Goal: Task Accomplishment & Management: Manage account settings

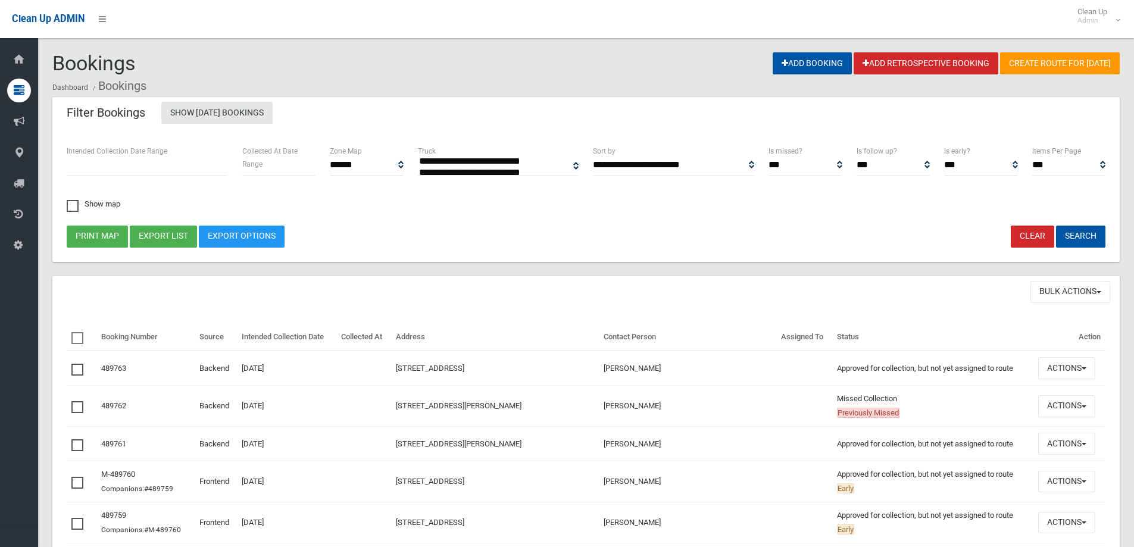
select select
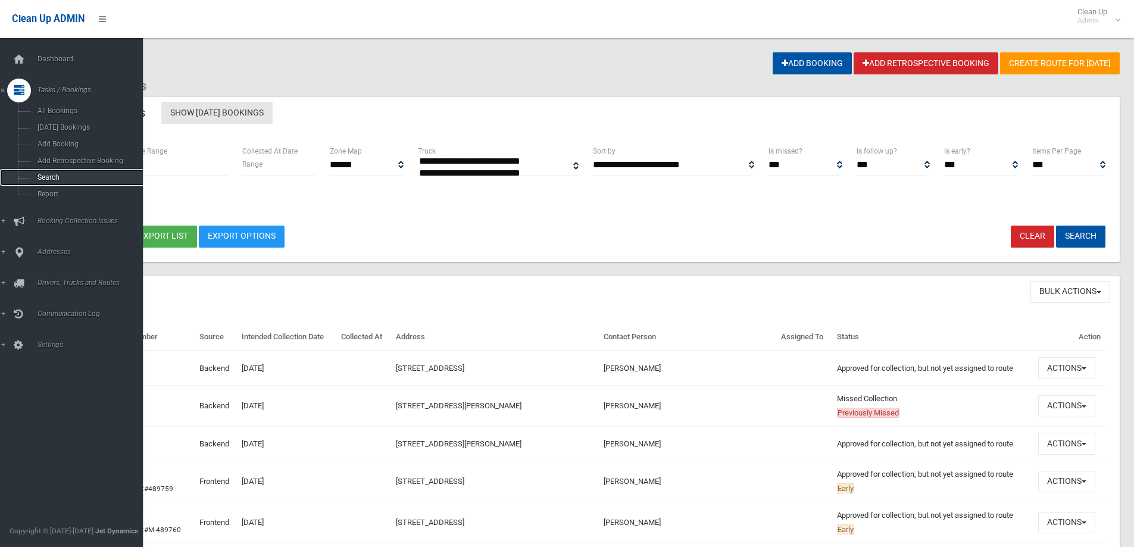
click at [48, 176] on span "Search" at bounding box center [88, 177] width 108 height 8
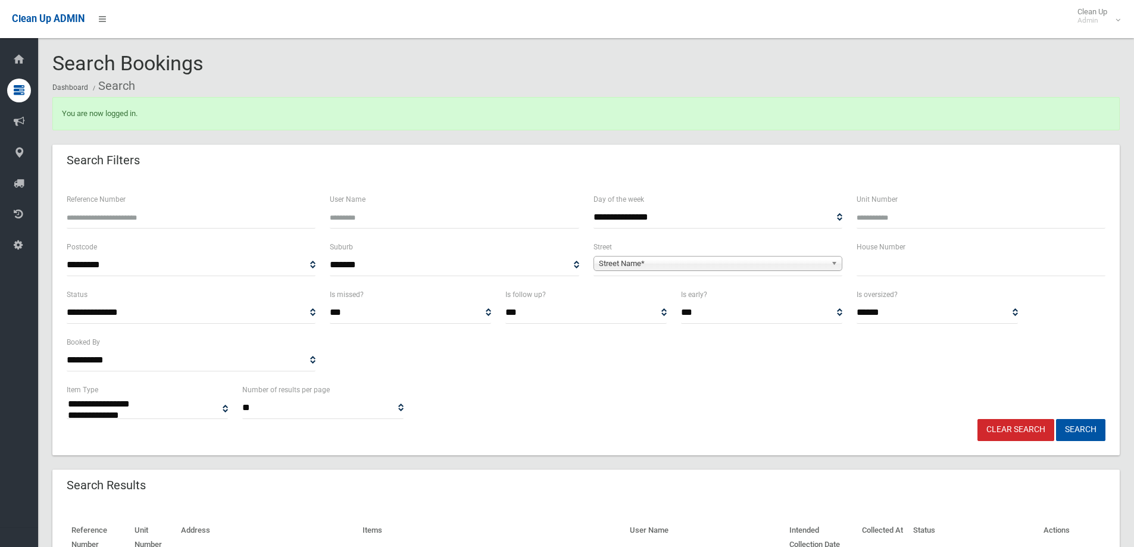
select select
click at [116, 220] on input "Reference Number" at bounding box center [191, 218] width 249 height 22
type input "********"
click at [1056, 419] on button "Search" at bounding box center [1080, 430] width 49 height 22
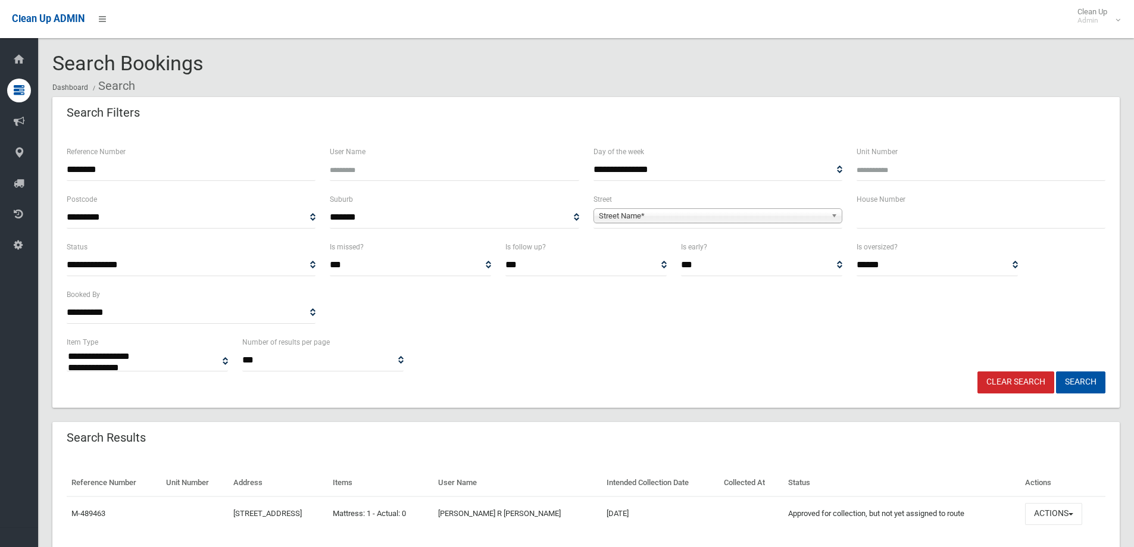
select select
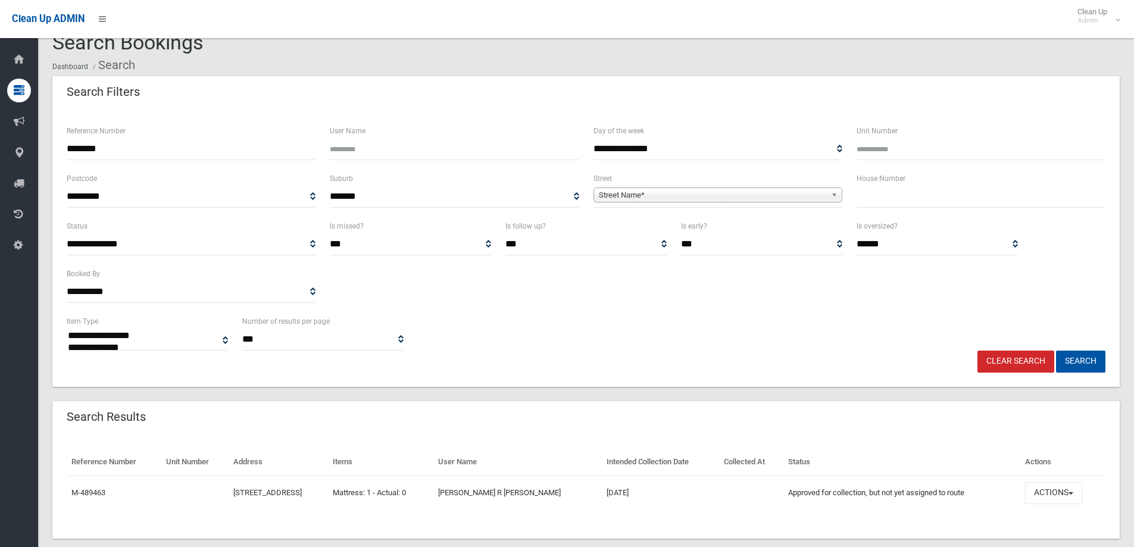
scroll to position [41, 0]
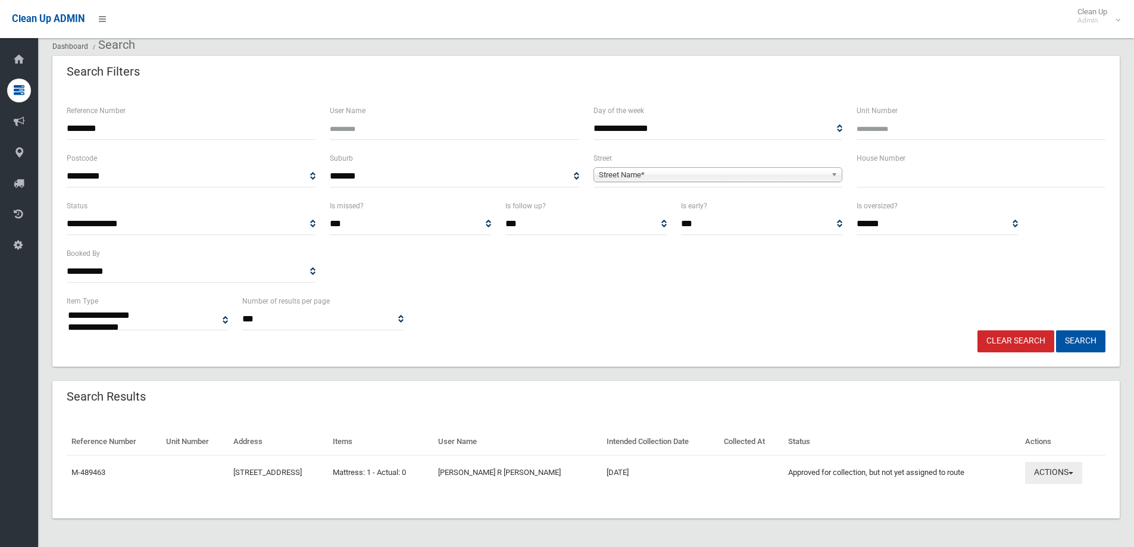
click at [1067, 466] on button "Actions" at bounding box center [1053, 473] width 57 height 22
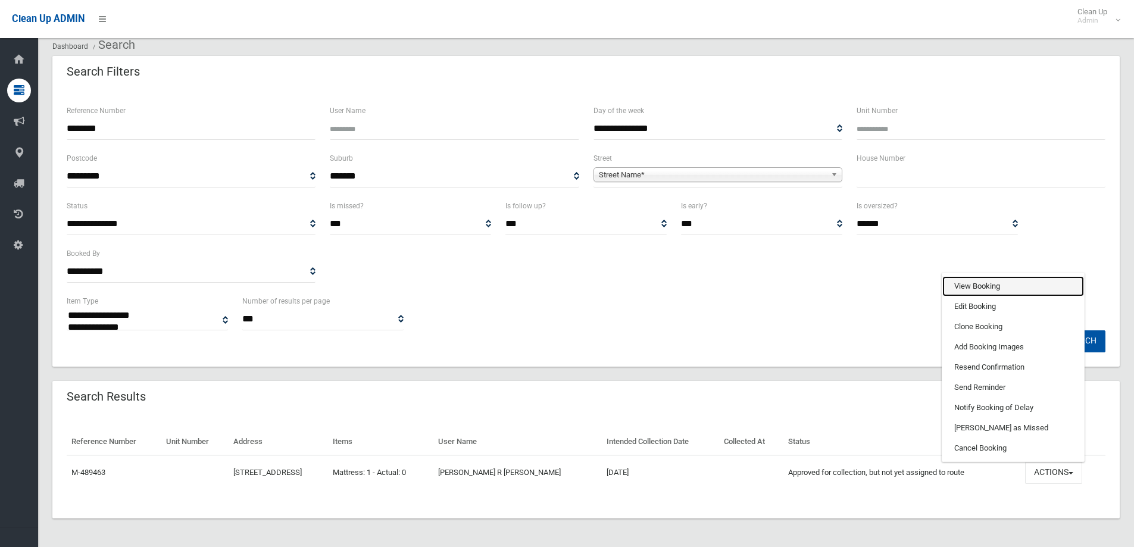
click at [977, 285] on link "View Booking" at bounding box center [1014, 286] width 142 height 20
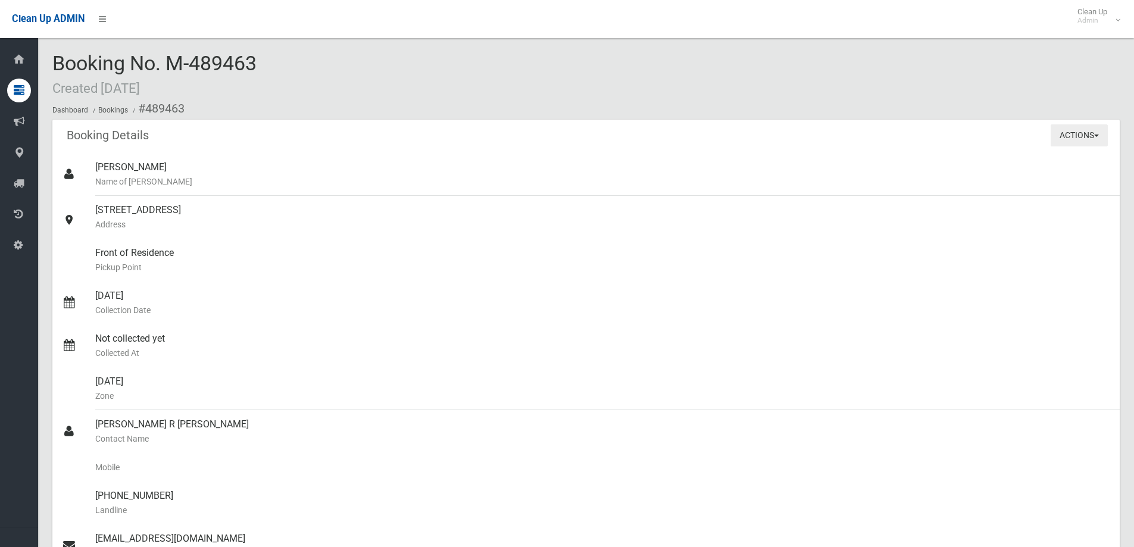
click at [1080, 142] on button "Actions" at bounding box center [1079, 135] width 57 height 22
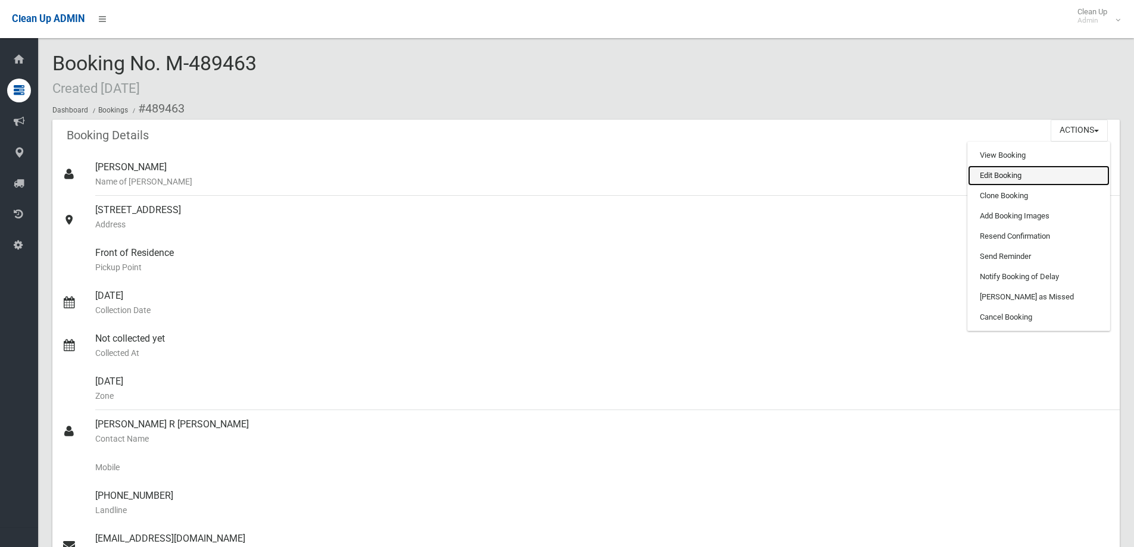
click at [1030, 171] on link "Edit Booking" at bounding box center [1039, 176] width 142 height 20
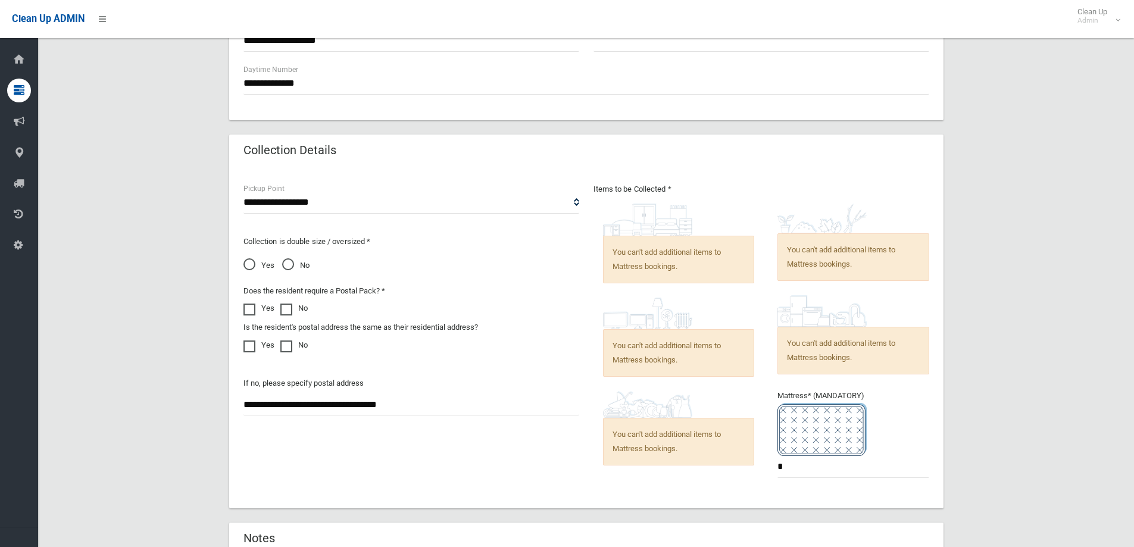
scroll to position [774, 0]
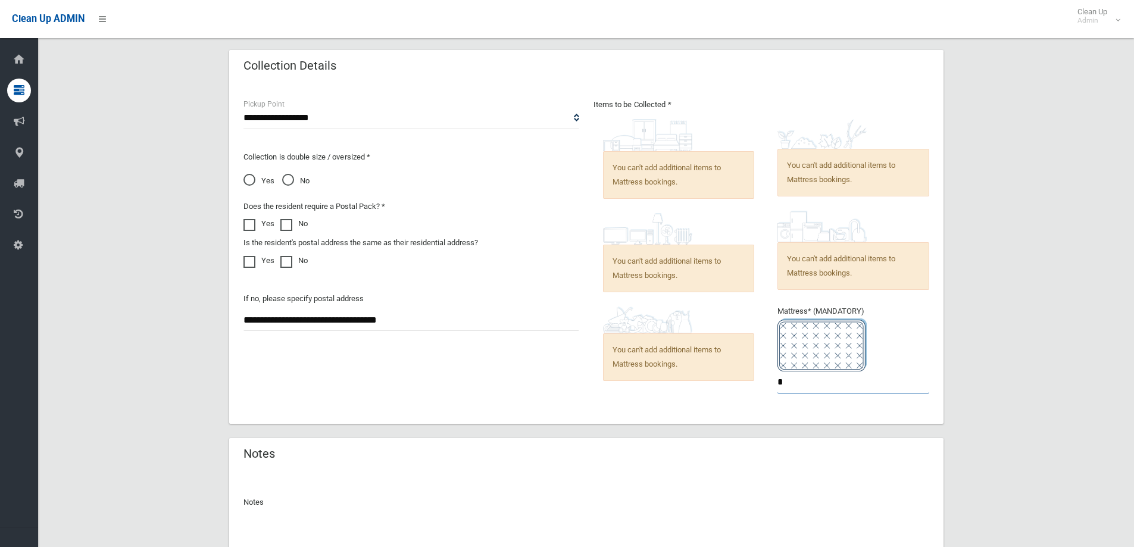
drag, startPoint x: 787, startPoint y: 386, endPoint x: 750, endPoint y: 385, distance: 37.5
click at [750, 385] on div "Items to be Collected * You can't add additional items to Mattress bookings. *" at bounding box center [762, 254] width 350 height 312
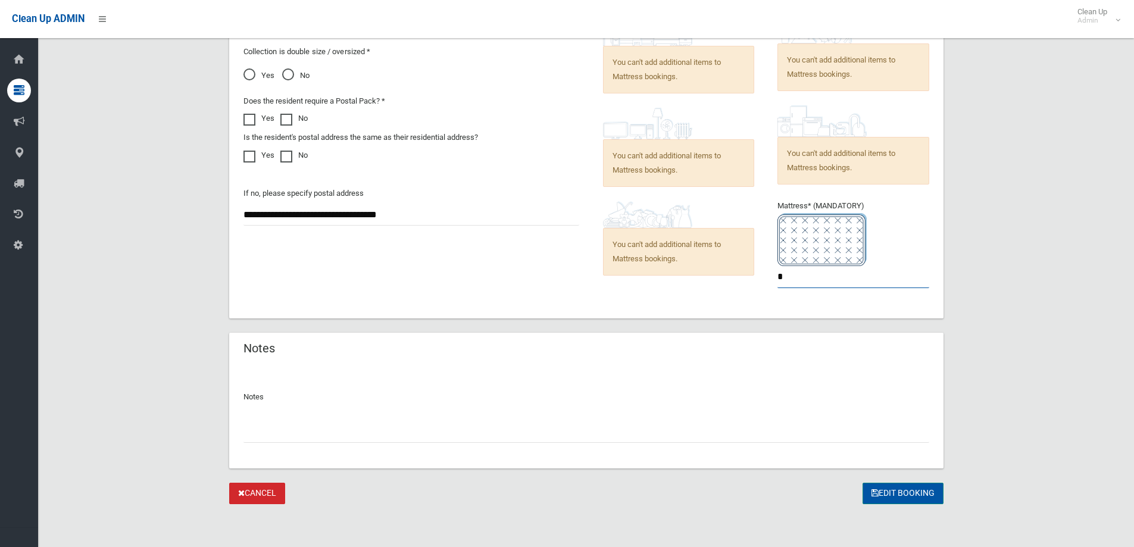
type input "*"
click at [901, 498] on button "Edit Booking" at bounding box center [903, 494] width 81 height 22
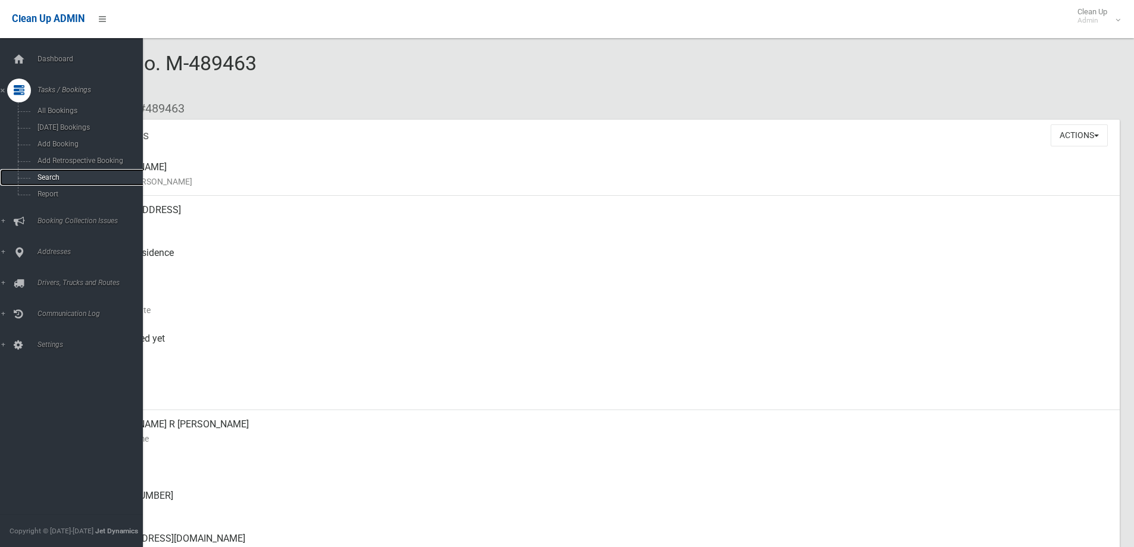
click at [32, 180] on link "Search" at bounding box center [76, 177] width 152 height 17
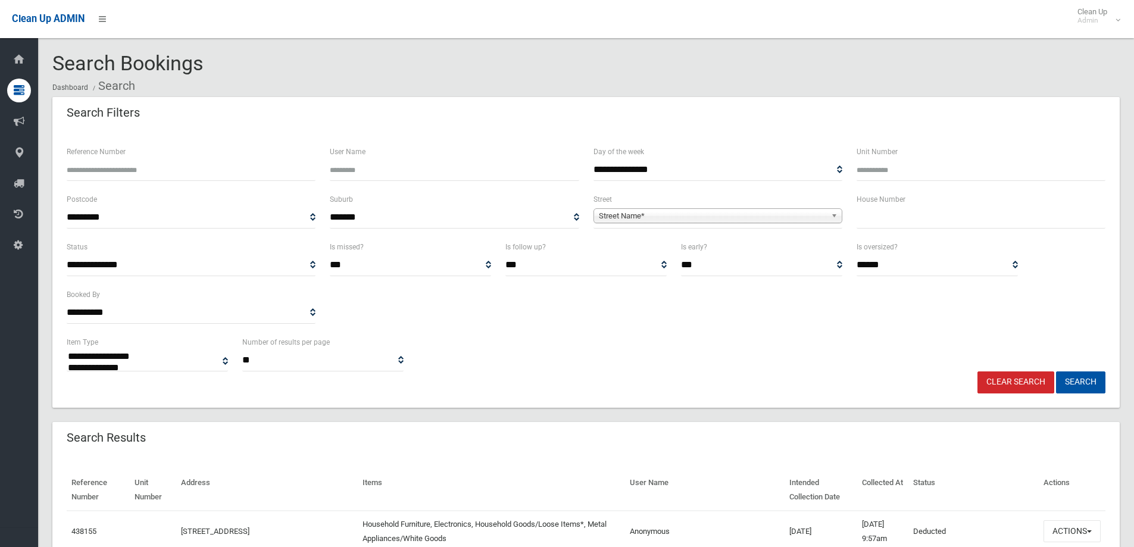
select select
click at [139, 168] on input "Reference Number" at bounding box center [191, 170] width 249 height 22
type input "********"
click at [1056, 372] on button "Search" at bounding box center [1080, 383] width 49 height 22
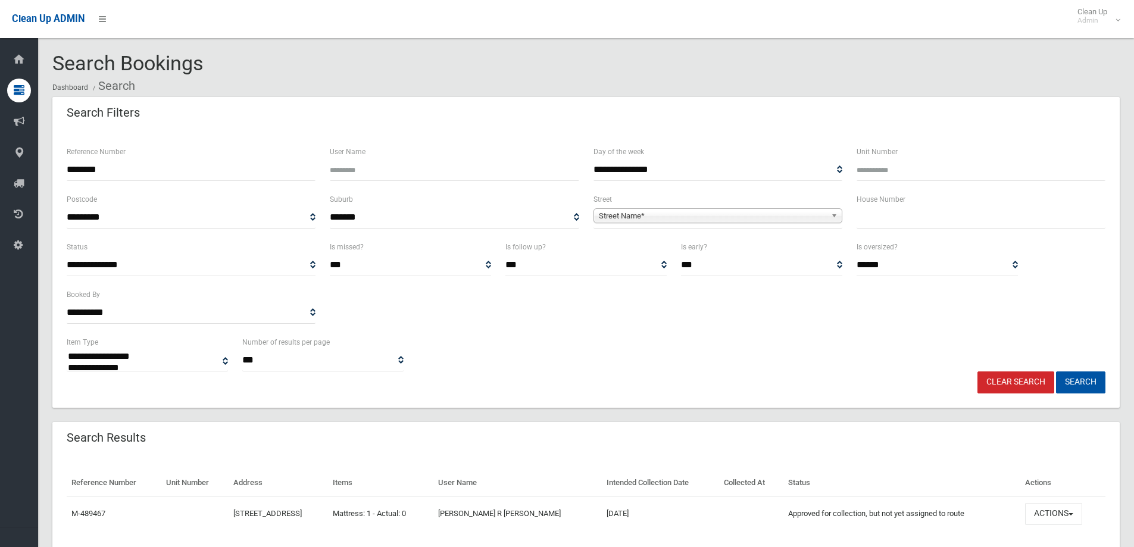
select select
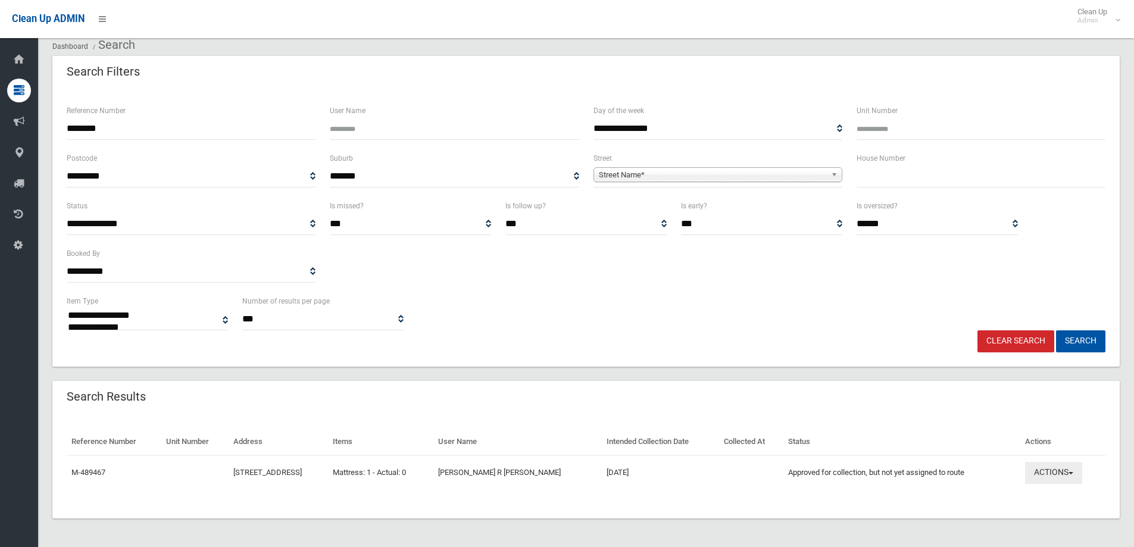
click at [1079, 469] on button "Actions" at bounding box center [1053, 473] width 57 height 22
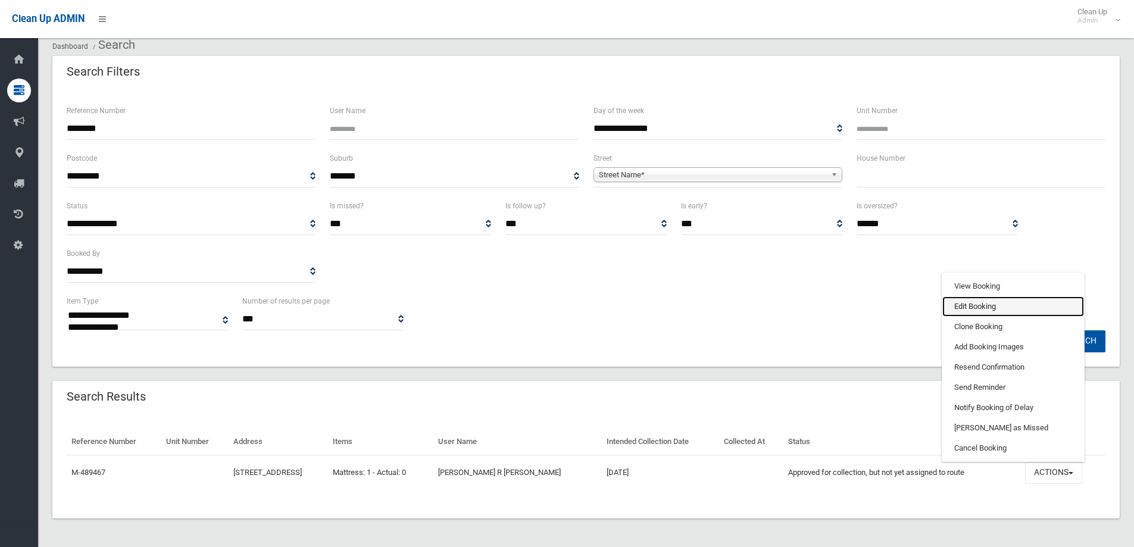
click at [978, 312] on link "Edit Booking" at bounding box center [1014, 307] width 142 height 20
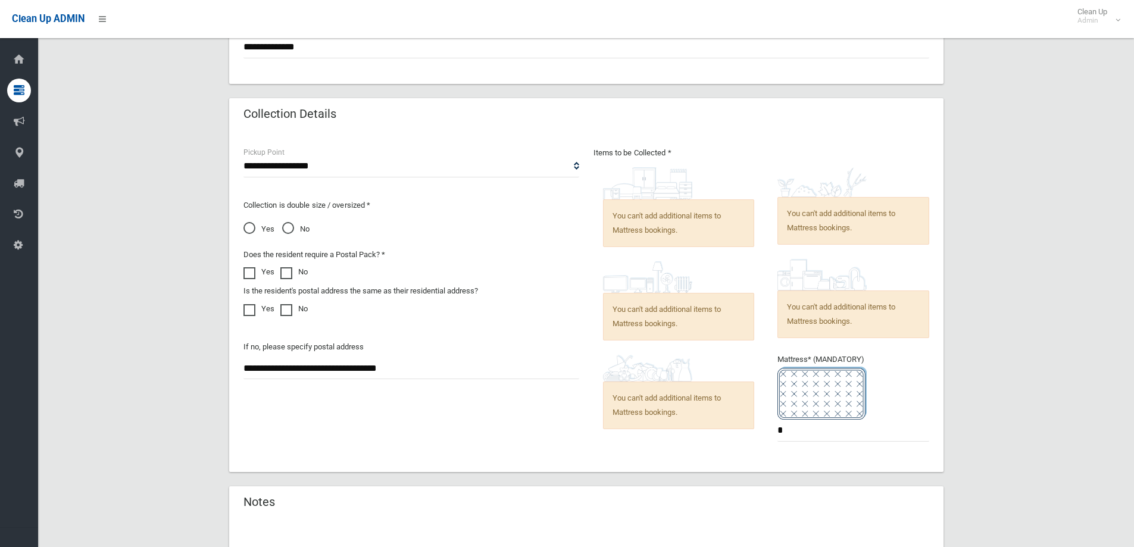
scroll to position [834, 0]
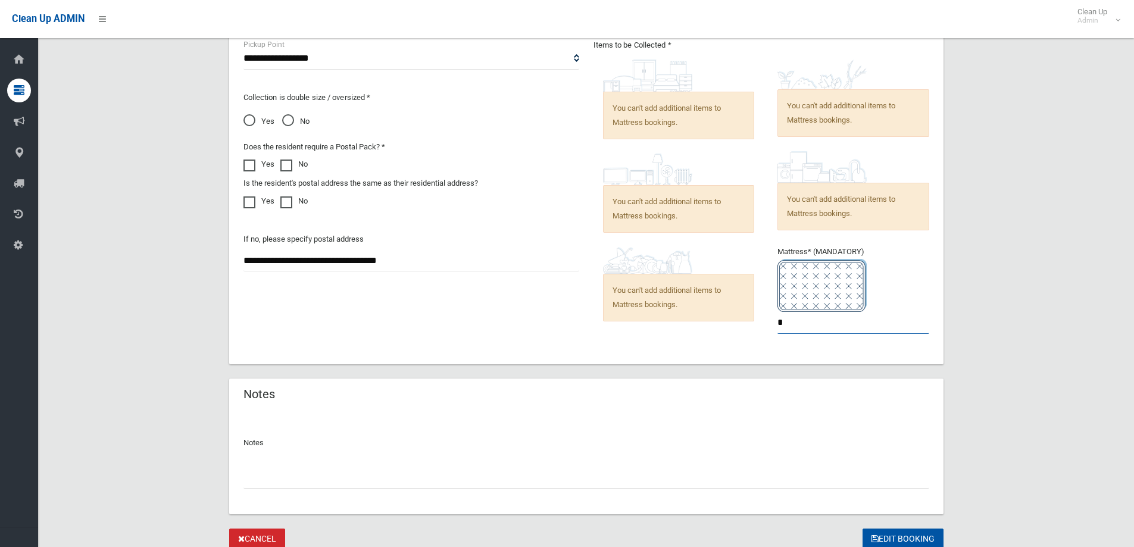
drag, startPoint x: 791, startPoint y: 333, endPoint x: 754, endPoint y: 333, distance: 36.9
click at [756, 333] on div "Items to be Collected * You can't add additional items to Mattress bookings. *" at bounding box center [762, 194] width 350 height 312
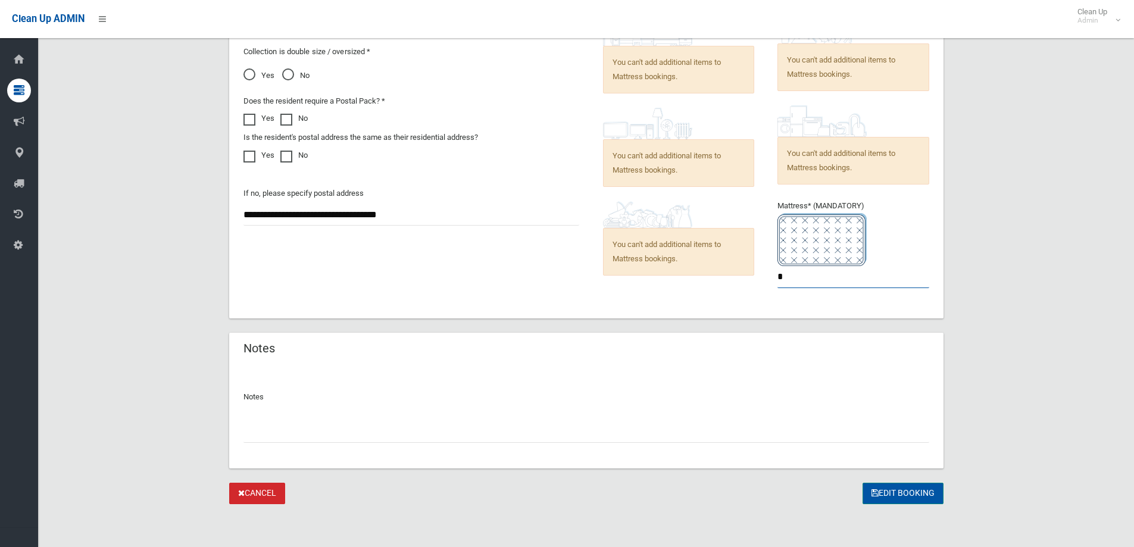
type input "*"
click at [905, 488] on button "Edit Booking" at bounding box center [903, 494] width 81 height 22
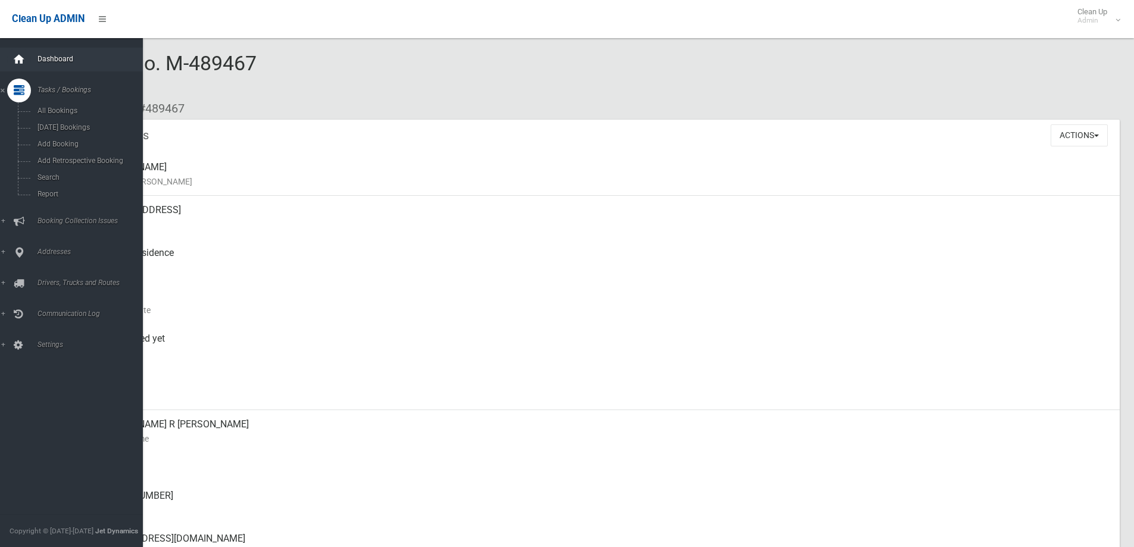
click at [22, 51] on icon at bounding box center [19, 60] width 13 height 24
